Goal: Task Accomplishment & Management: Manage account settings

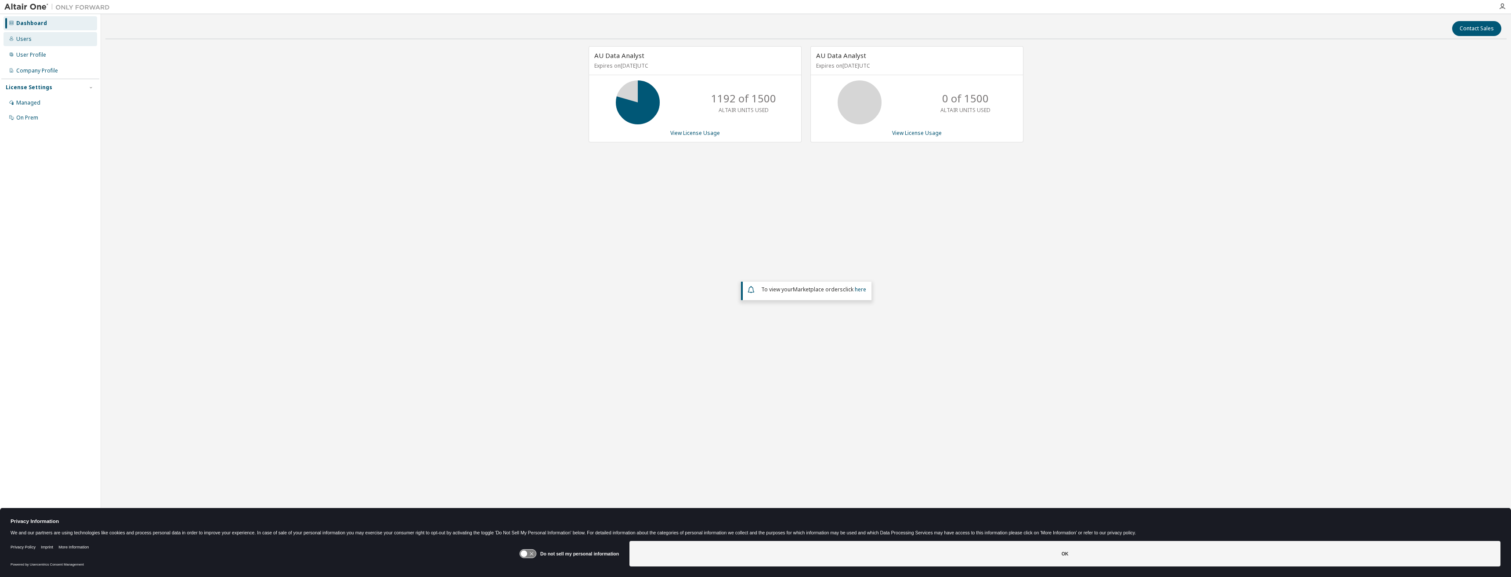
click at [55, 39] on div "Users" at bounding box center [51, 39] width 94 height 14
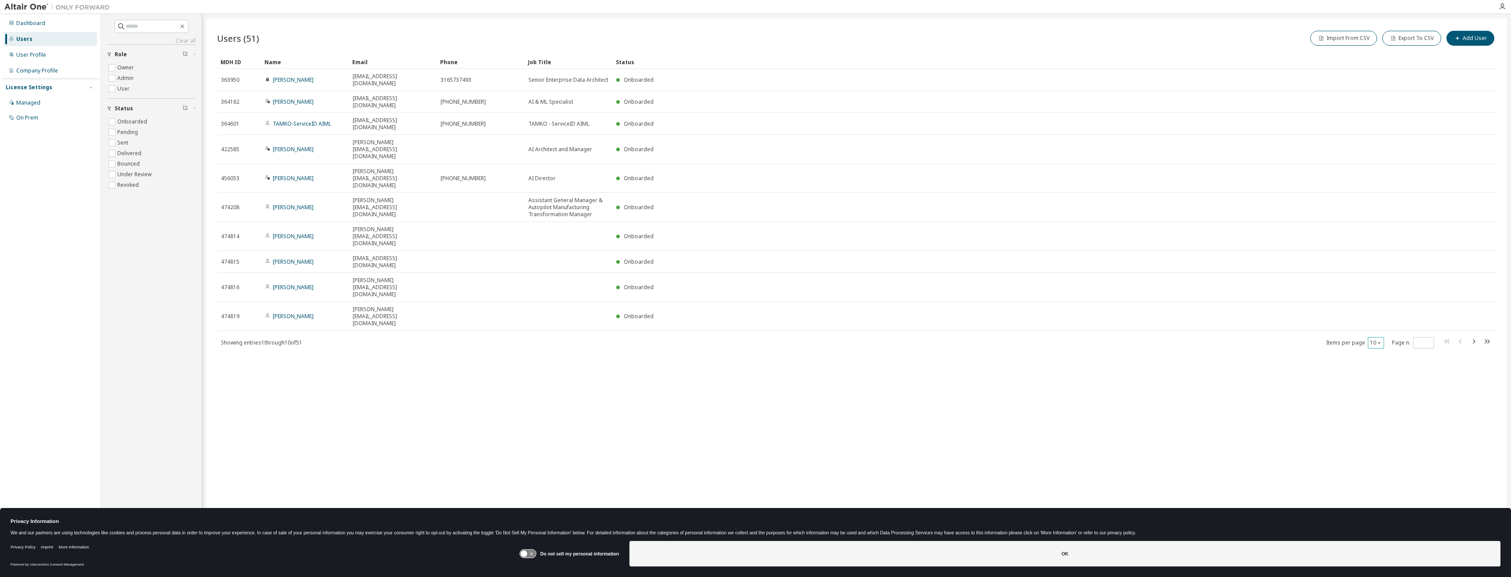
click at [1376, 339] on button "10" at bounding box center [1376, 342] width 12 height 7
click at [1383, 289] on div "50" at bounding box center [1403, 287] width 70 height 11
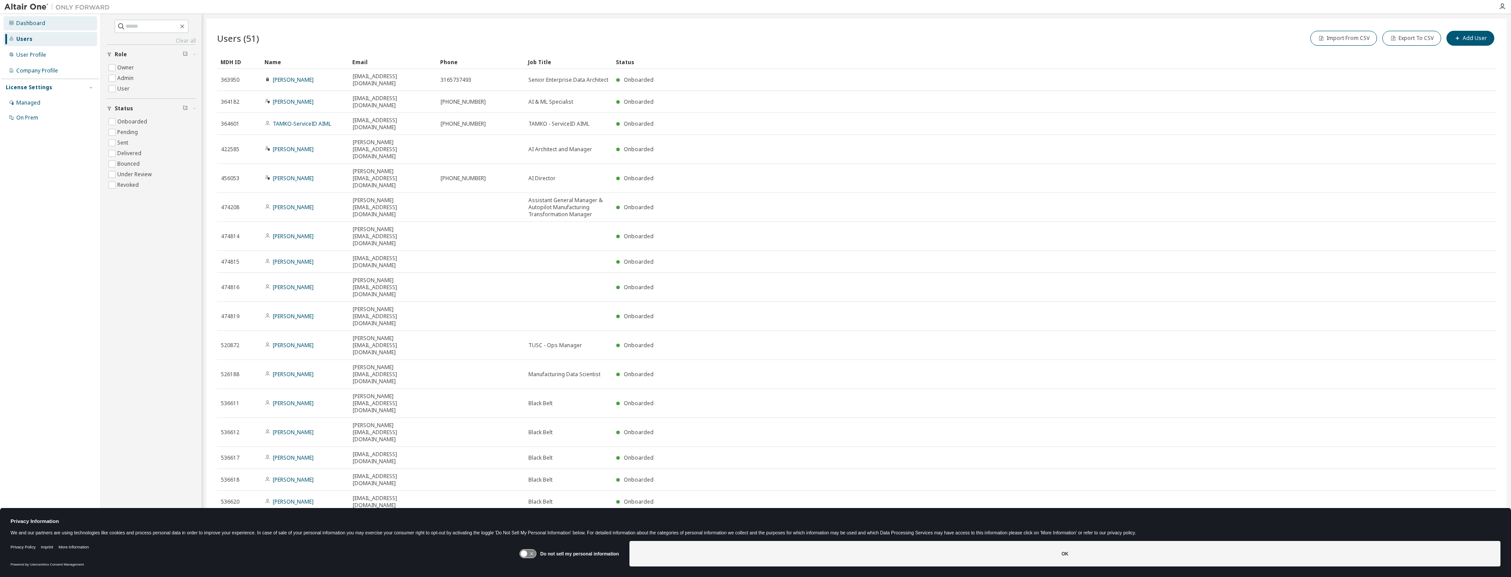
click at [46, 21] on div "Dashboard" at bounding box center [51, 23] width 94 height 14
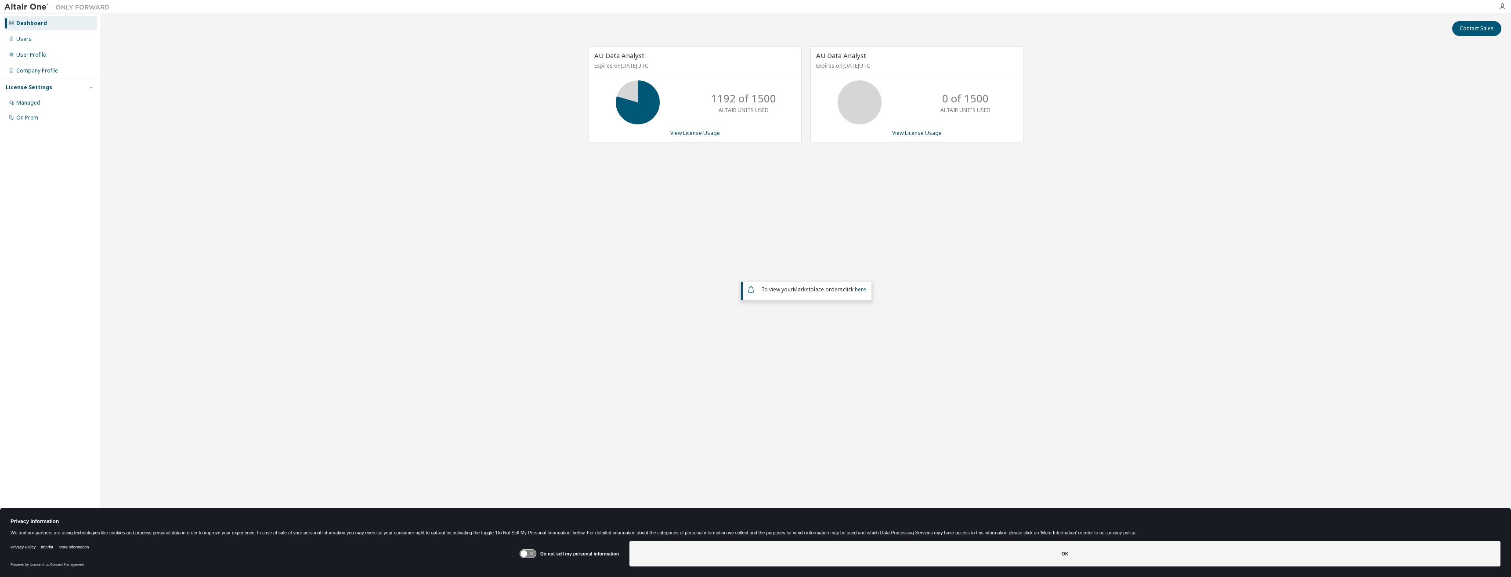
click at [555, 211] on div "AU Data Analyst Expires on [DATE] UTC 1192 of 1500 ALTAIR UNITS USED View Licen…" at bounding box center [805, 233] width 1401 height 375
